Goal: Information Seeking & Learning: Find specific page/section

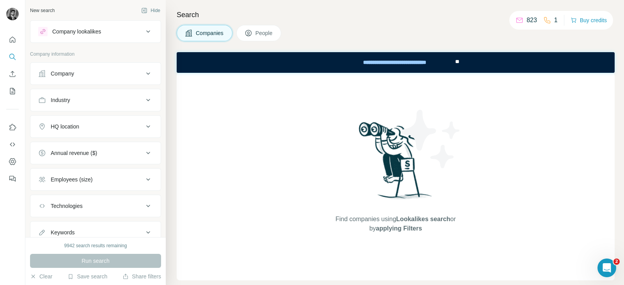
click at [143, 104] on icon at bounding box center [147, 100] width 9 height 9
click at [97, 120] on input at bounding box center [91, 119] width 96 height 9
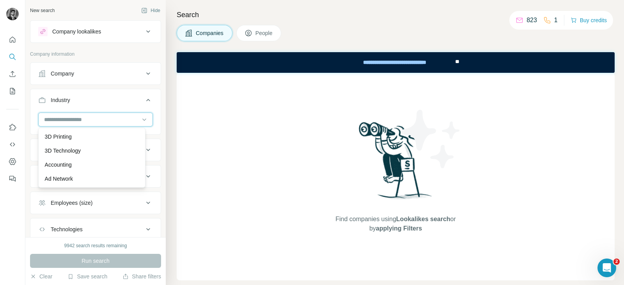
type input "*"
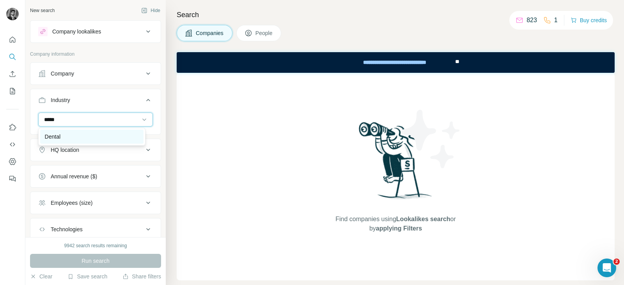
type input "*****"
click at [83, 143] on div "Dental" at bounding box center [91, 137] width 103 height 14
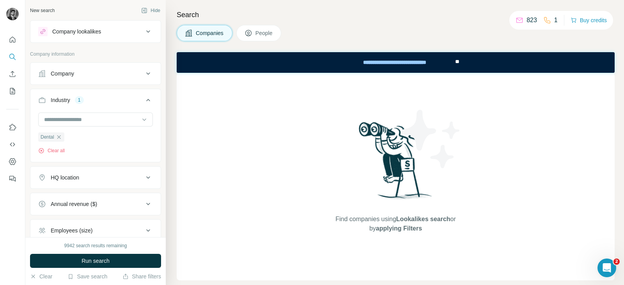
scroll to position [48, 0]
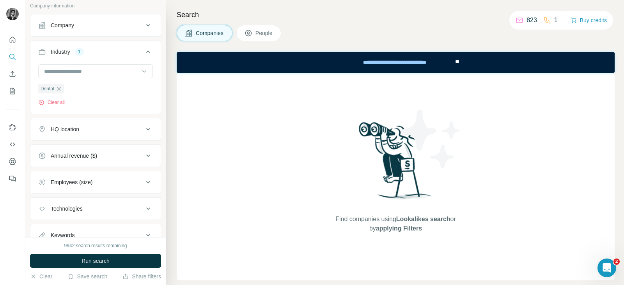
click at [143, 126] on icon at bounding box center [147, 129] width 9 height 9
click at [143, 129] on icon at bounding box center [147, 129] width 9 height 9
click at [89, 148] on input "text" at bounding box center [95, 149] width 115 height 14
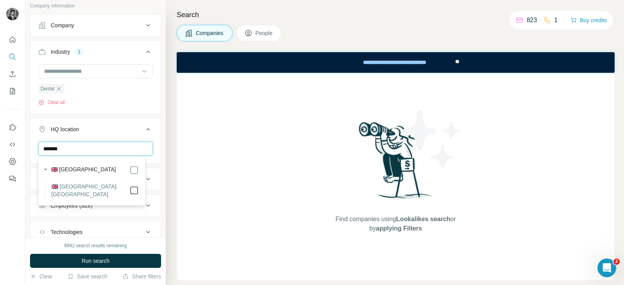
type input "*******"
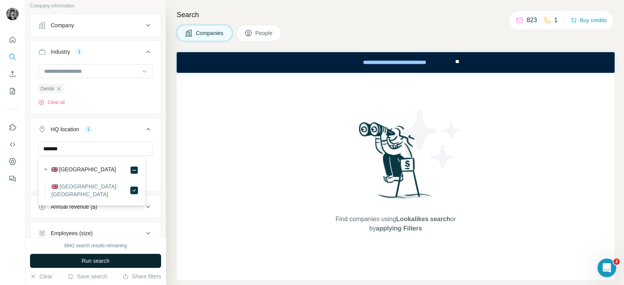
click at [119, 265] on button "Run search" at bounding box center [95, 261] width 131 height 14
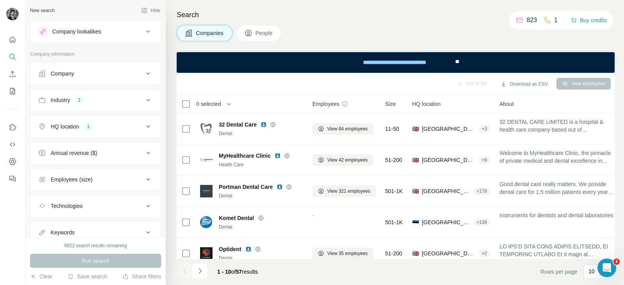
click at [143, 127] on icon at bounding box center [147, 126] width 9 height 9
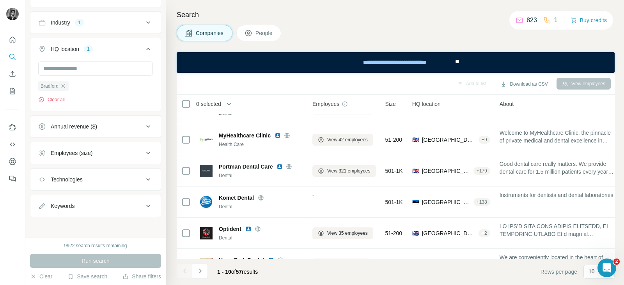
scroll to position [78, 0]
click at [143, 154] on icon at bounding box center [147, 152] width 9 height 9
click at [44, 181] on icon at bounding box center [42, 184] width 9 height 9
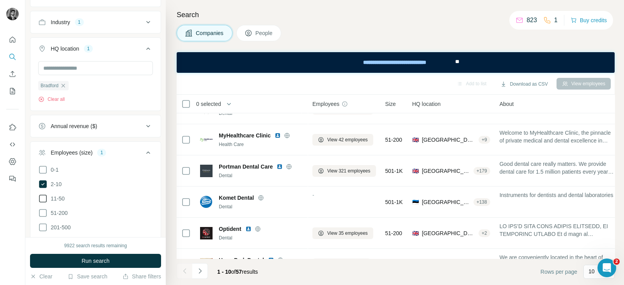
click at [43, 195] on icon at bounding box center [42, 198] width 9 height 9
click at [43, 211] on icon at bounding box center [42, 213] width 9 height 9
click at [41, 180] on icon at bounding box center [43, 184] width 8 height 8
click at [99, 263] on span "Run search" at bounding box center [95, 261] width 28 height 8
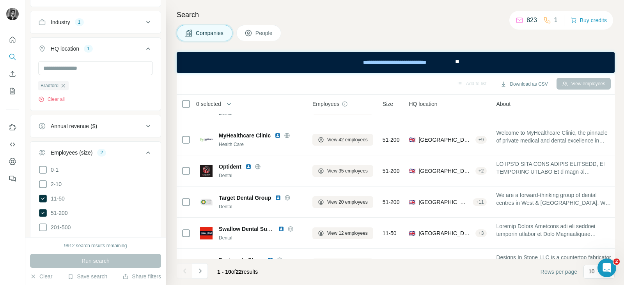
click at [267, 33] on span "People" at bounding box center [264, 33] width 18 height 8
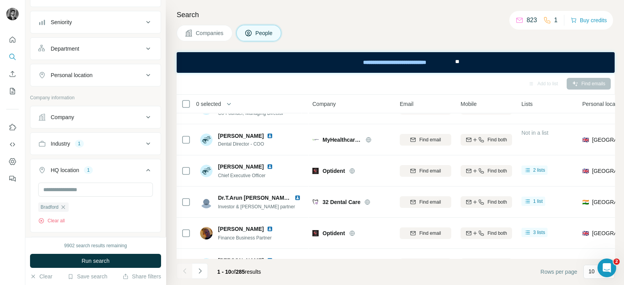
click at [191, 28] on button "Companies" at bounding box center [205, 33] width 56 height 16
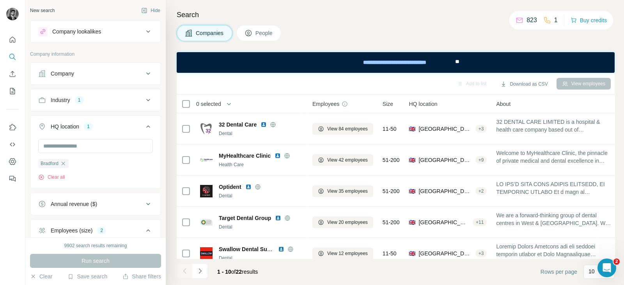
click at [131, 99] on div "Industry 1" at bounding box center [90, 100] width 105 height 8
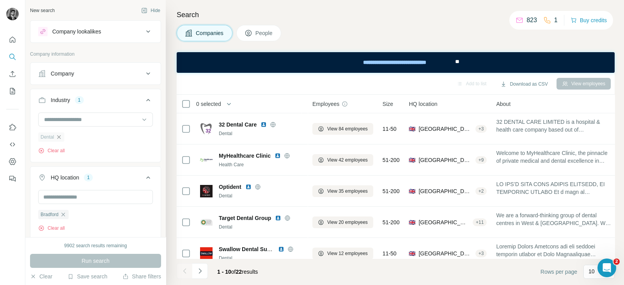
click at [58, 139] on icon "button" at bounding box center [59, 137] width 6 height 6
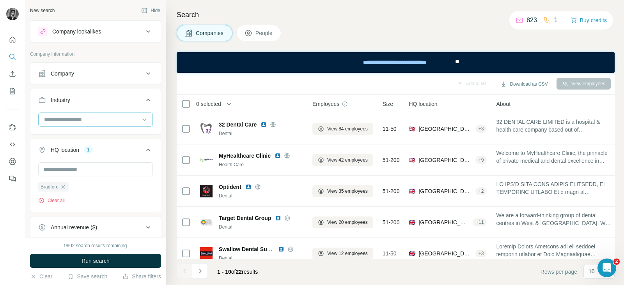
click at [92, 115] on input at bounding box center [91, 119] width 96 height 9
type input "*"
type input "****"
click at [77, 139] on div "Cosmetics" at bounding box center [92, 137] width 94 height 8
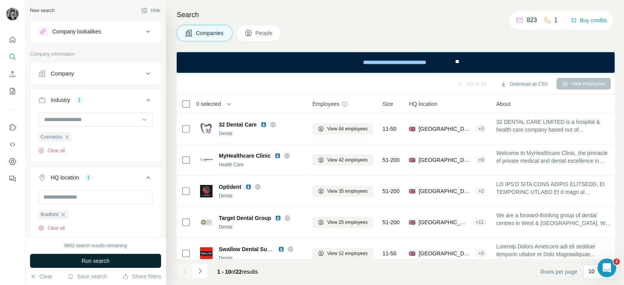
click at [93, 262] on span "Run search" at bounding box center [95, 261] width 28 height 8
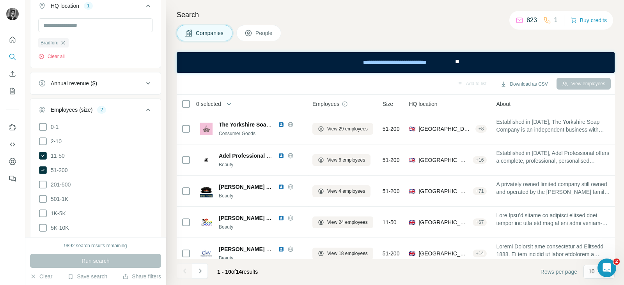
scroll to position [171, 0]
click at [41, 141] on icon at bounding box center [42, 142] width 9 height 9
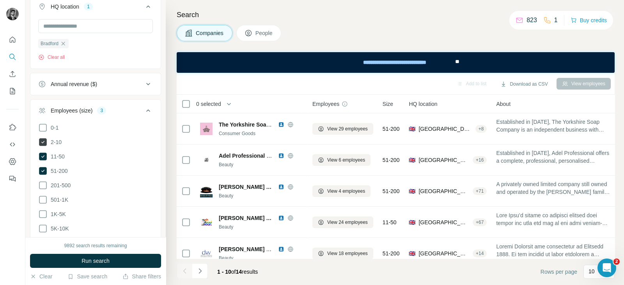
click at [42, 143] on icon at bounding box center [43, 142] width 8 height 8
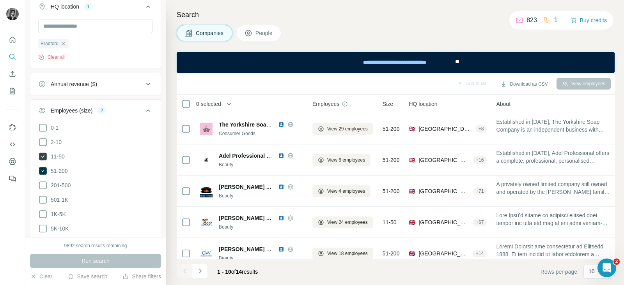
click at [42, 153] on icon at bounding box center [43, 157] width 8 height 8
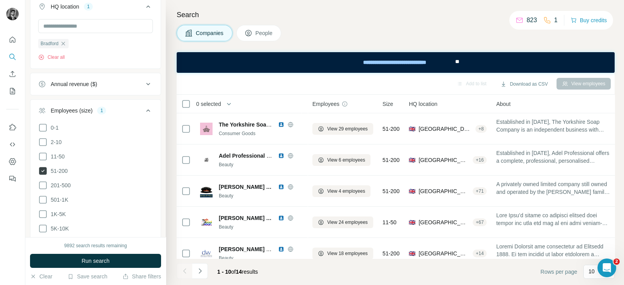
click at [44, 171] on icon at bounding box center [43, 171] width 8 height 8
click at [96, 259] on span "Run search" at bounding box center [95, 261] width 28 height 8
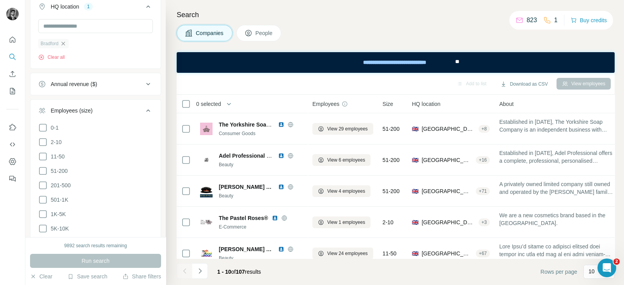
click at [63, 44] on icon "button" at bounding box center [64, 44] width 4 height 4
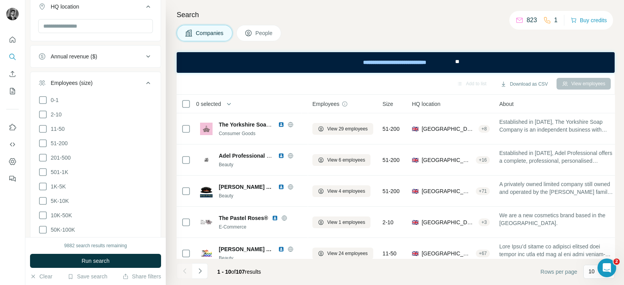
scroll to position [163, 0]
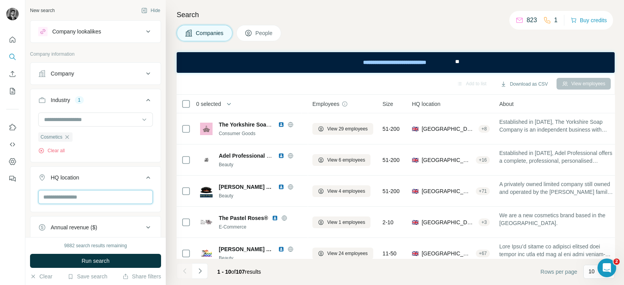
click at [106, 193] on input "text" at bounding box center [95, 197] width 115 height 14
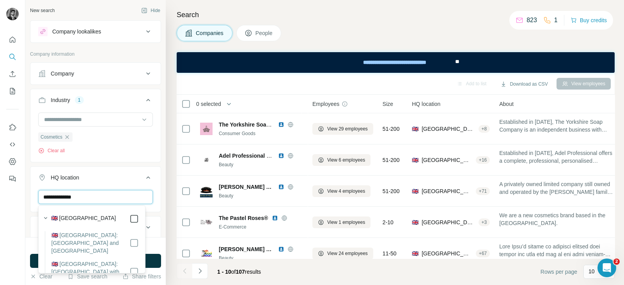
type input "**********"
click at [168, 133] on div "Search Companies People Add to list Download as CSV View employees 0 selected C…" at bounding box center [395, 142] width 458 height 285
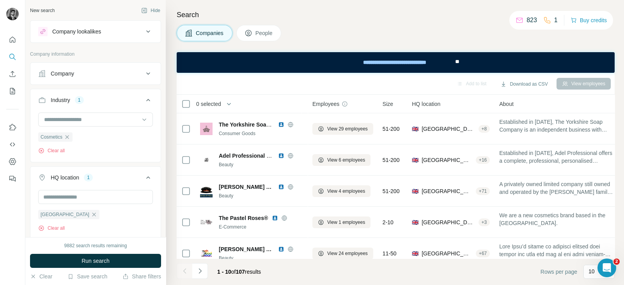
click at [113, 262] on button "Run search" at bounding box center [95, 261] width 131 height 14
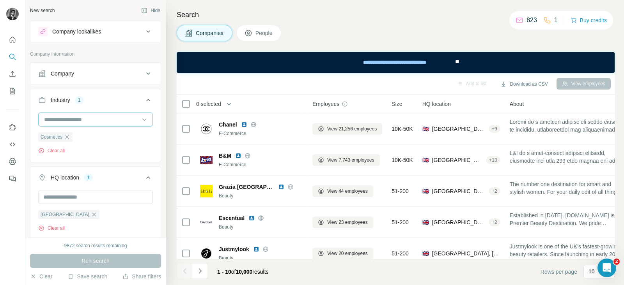
click at [110, 120] on input at bounding box center [91, 119] width 96 height 9
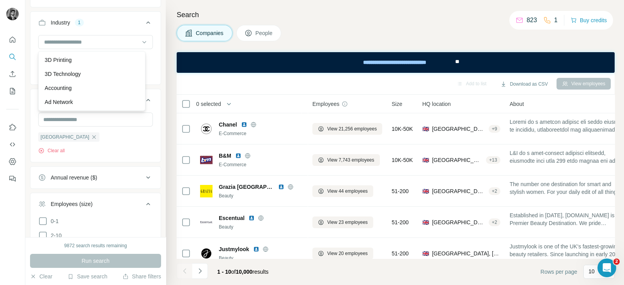
scroll to position [77, 0]
click at [99, 37] on div at bounding box center [91, 42] width 96 height 13
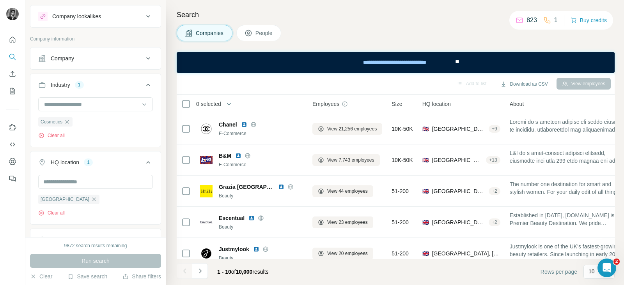
scroll to position [0, 0]
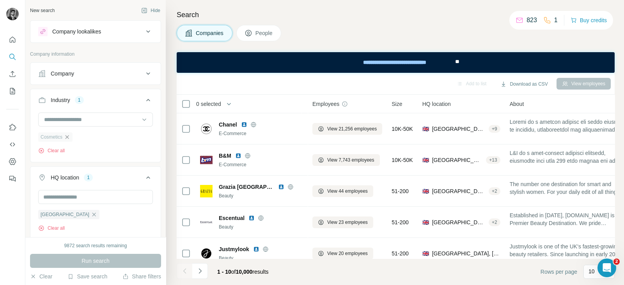
click at [67, 138] on icon "button" at bounding box center [67, 137] width 6 height 6
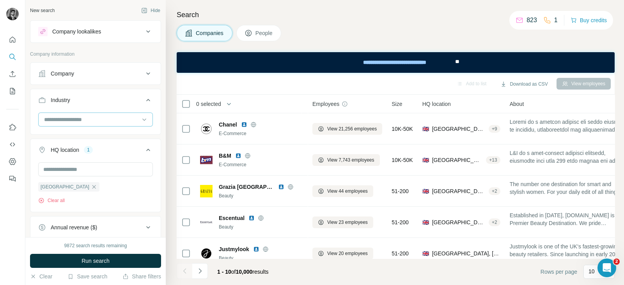
click at [84, 118] on input at bounding box center [91, 119] width 96 height 9
click at [87, 118] on input at bounding box center [91, 119] width 96 height 9
click at [127, 119] on input at bounding box center [91, 119] width 96 height 9
type input "*"
type input "**********"
